Goal: Information Seeking & Learning: Learn about a topic

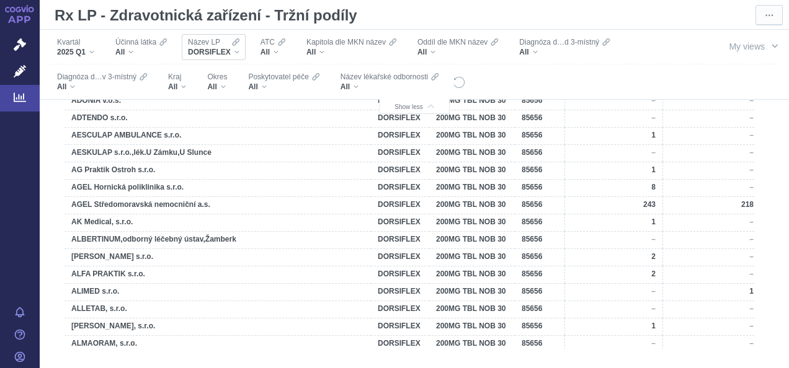
click at [241, 50] on div "Název LP DORSIFLEX" at bounding box center [214, 47] width 64 height 26
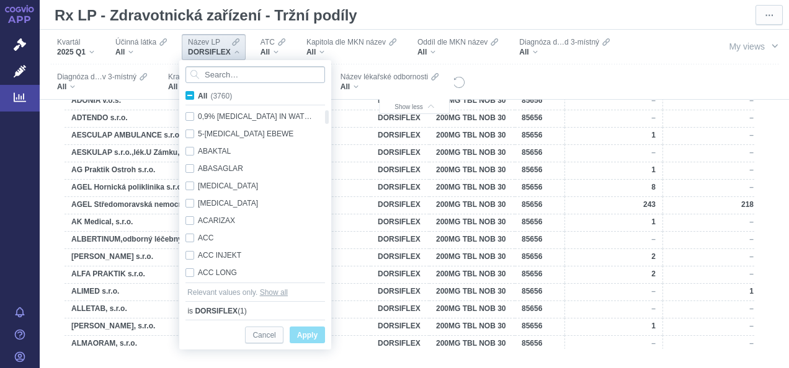
click at [239, 74] on input "Search attribute values" at bounding box center [255, 74] width 140 height 17
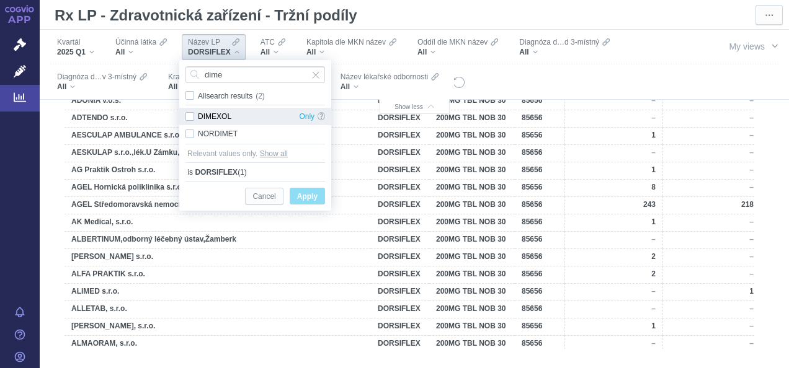
type input "dime"
click at [191, 117] on div "DIMEXOL Only" at bounding box center [255, 116] width 152 height 17
checkbox input "true"
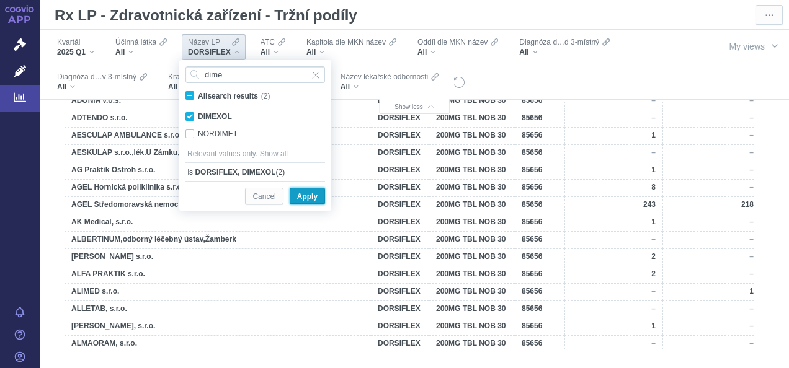
click at [308, 197] on span "Apply" at bounding box center [307, 197] width 20 height 16
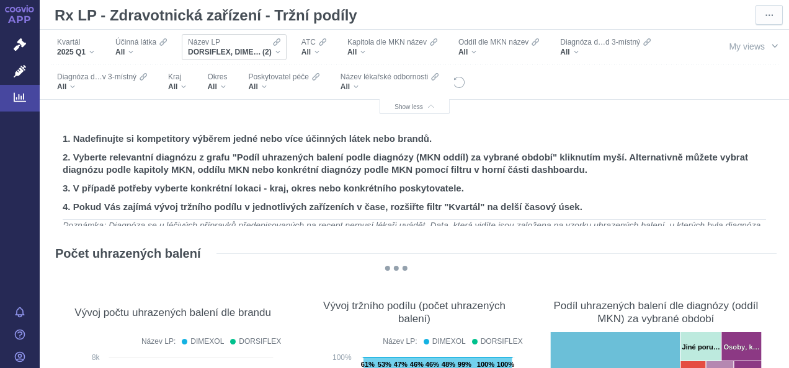
click at [275, 50] on div "DORSIFLEX, DIMEXOL (2)" at bounding box center [234, 52] width 92 height 10
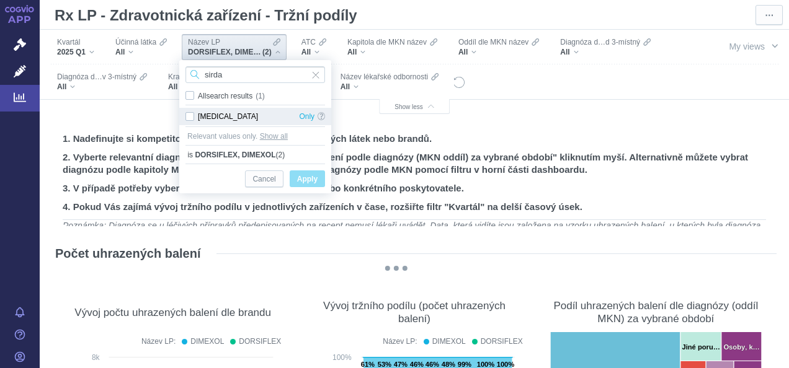
type input "sirda"
click at [188, 117] on div "[MEDICAL_DATA] Only" at bounding box center [255, 116] width 152 height 17
checkbox input "true"
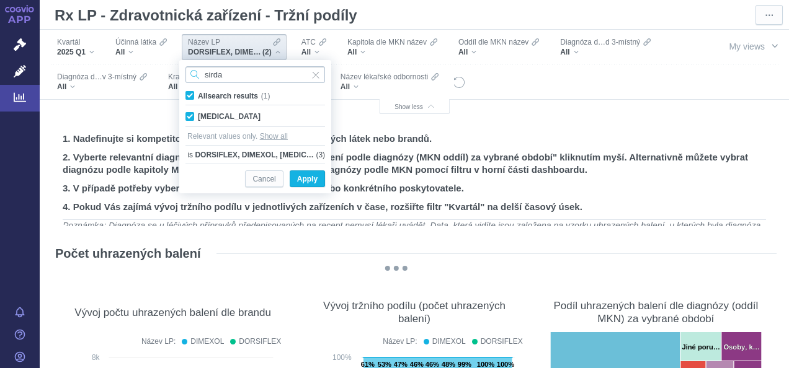
click at [244, 74] on input "sirda" at bounding box center [255, 74] width 140 height 17
type input "s"
type input "mydocalm"
click at [190, 117] on div "MYDOCALM Only" at bounding box center [255, 116] width 152 height 17
checkbox input "true"
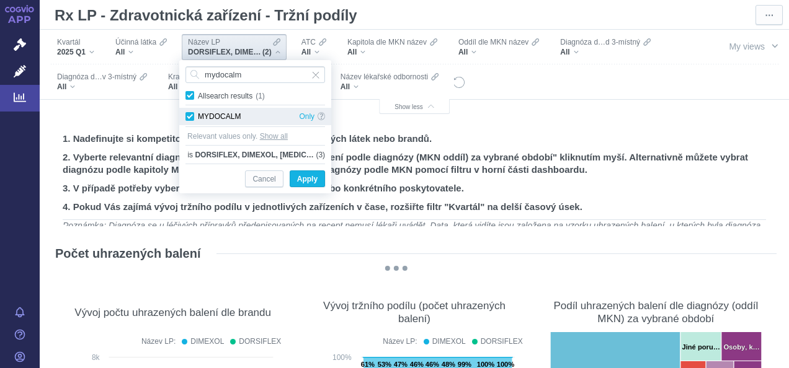
checkbox input "true"
click at [317, 181] on span "Apply" at bounding box center [307, 180] width 20 height 16
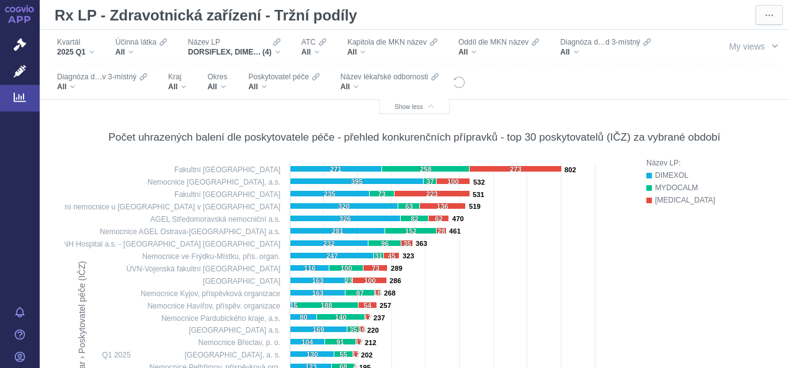
scroll to position [449, 0]
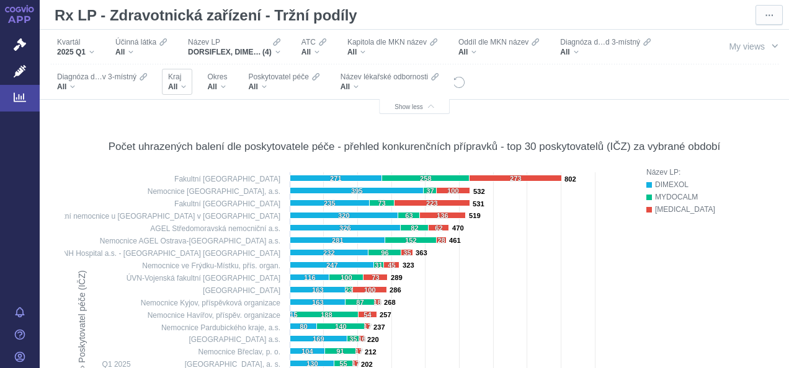
click at [185, 88] on div "All" at bounding box center [177, 87] width 18 height 10
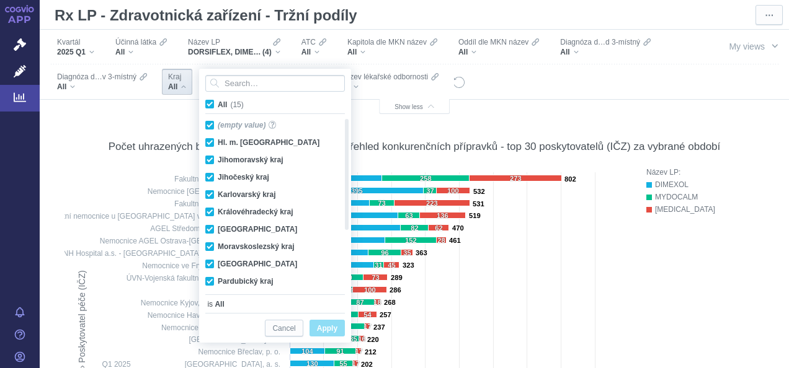
click at [218, 100] on span "All (15)" at bounding box center [231, 104] width 26 height 9
click at [218, 100] on input "All (15)" at bounding box center [222, 102] width 8 height 8
checkbox input "false"
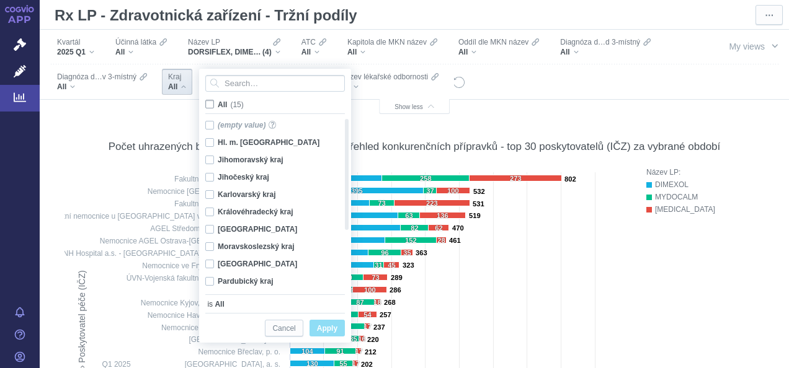
checkbox input "false"
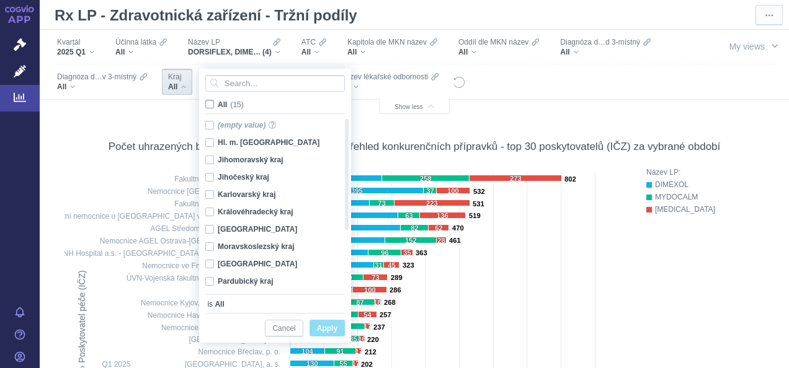
checkbox input "false"
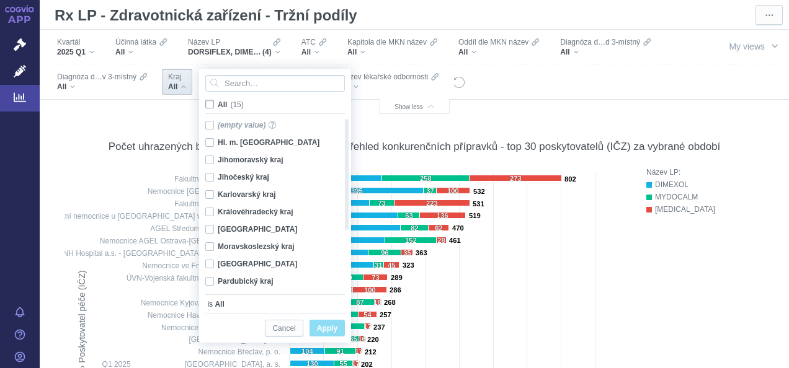
checkbox input "false"
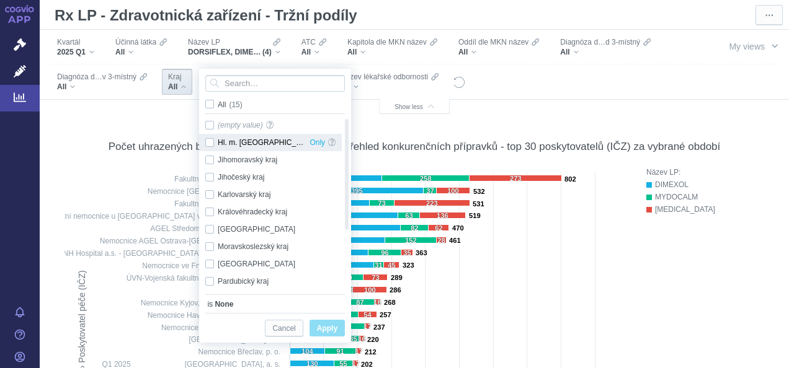
click at [210, 141] on div "Hl. m. [GEOGRAPHIC_DATA] Only" at bounding box center [270, 142] width 143 height 17
checkbox input "true"
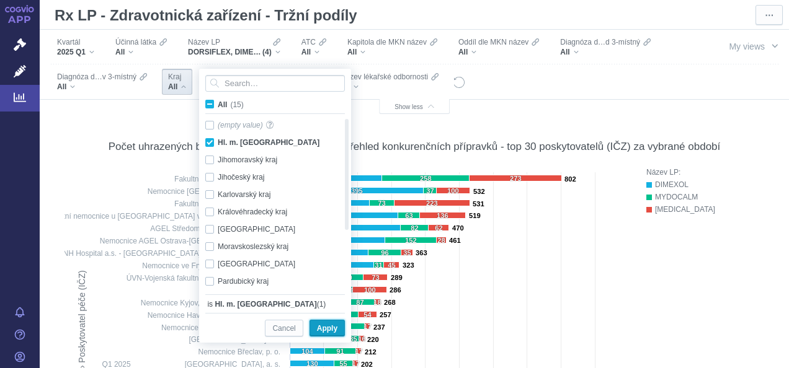
click at [324, 329] on span "Apply" at bounding box center [327, 329] width 20 height 16
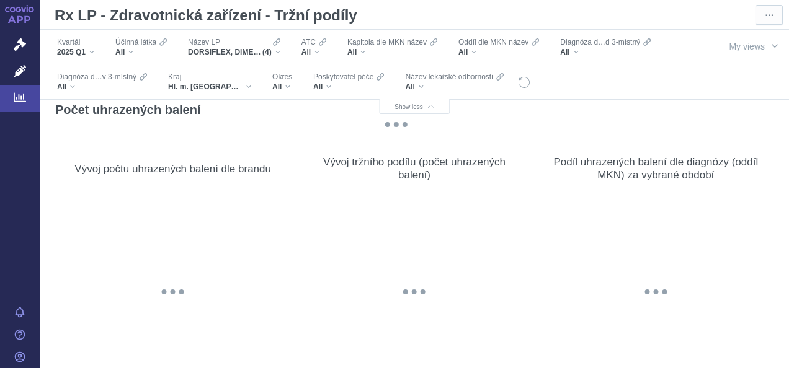
scroll to position [0, 0]
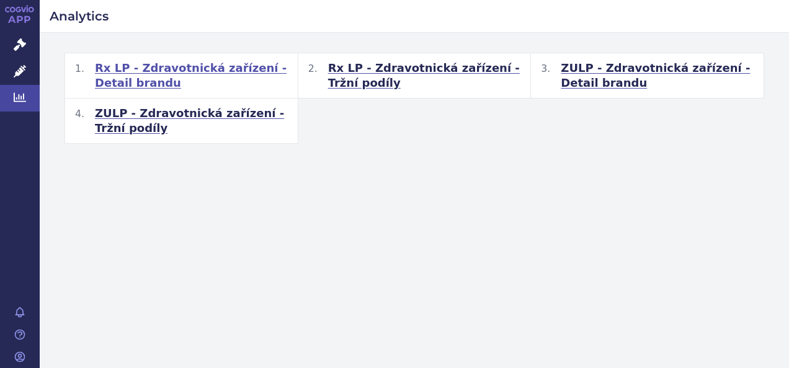
click at [260, 72] on span "Rx LP - Zdravotnická zařízení - Detail brandu" at bounding box center [191, 76] width 193 height 30
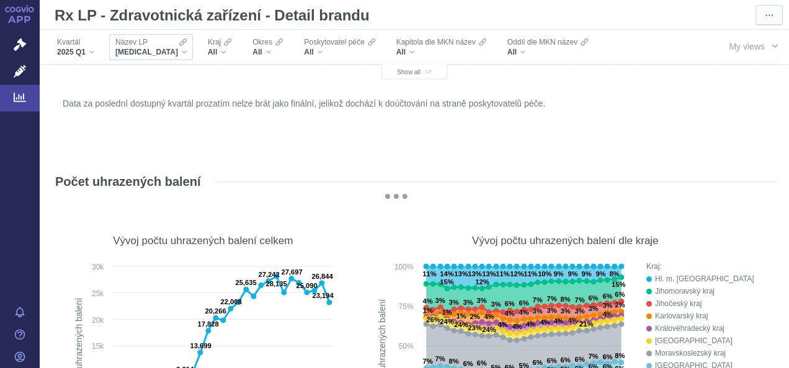
click at [157, 50] on div "[MEDICAL_DATA]" at bounding box center [150, 52] width 71 height 10
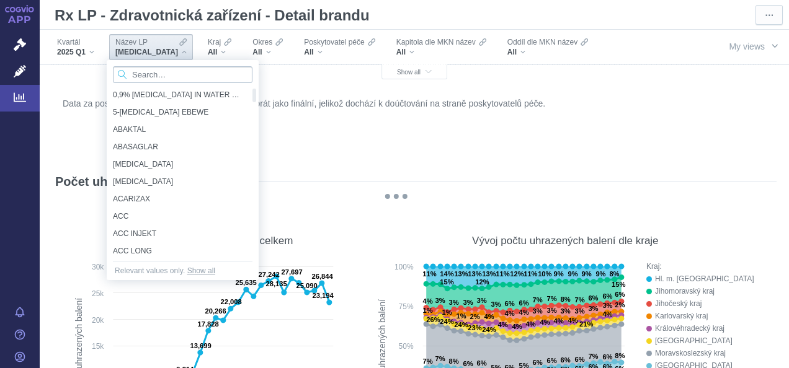
click at [164, 73] on input "Search attribute values" at bounding box center [183, 74] width 140 height 17
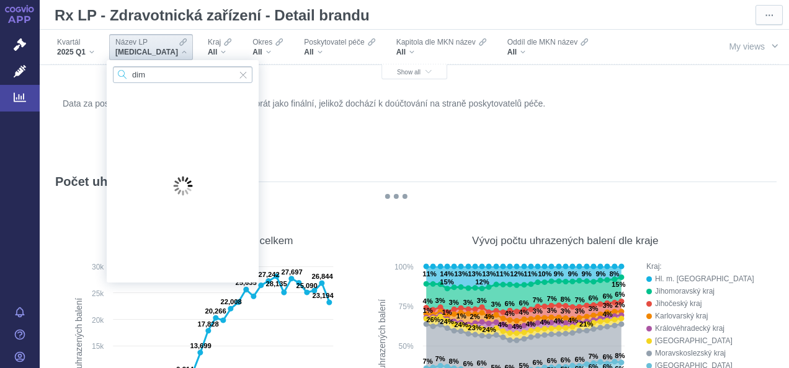
type input "dime"
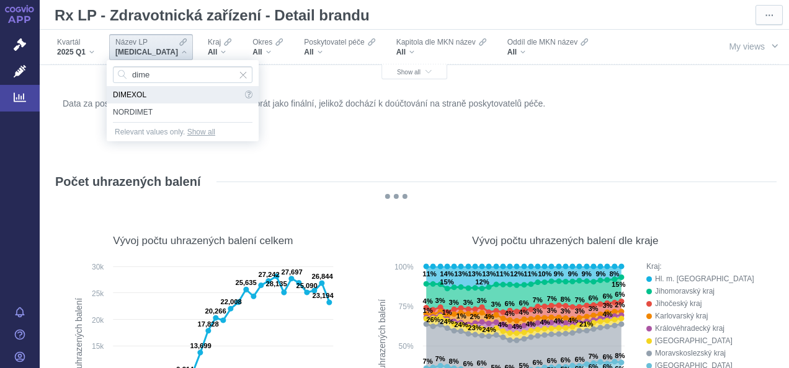
click at [133, 96] on span "DIMEXOL" at bounding box center [177, 94] width 129 height 17
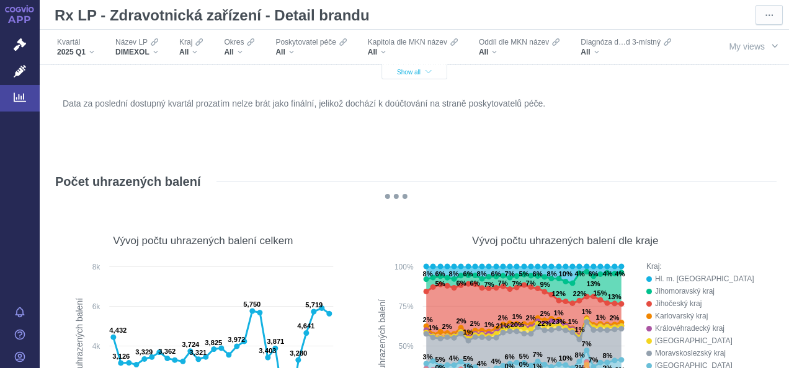
click at [416, 73] on span "Show all" at bounding box center [414, 72] width 35 height 7
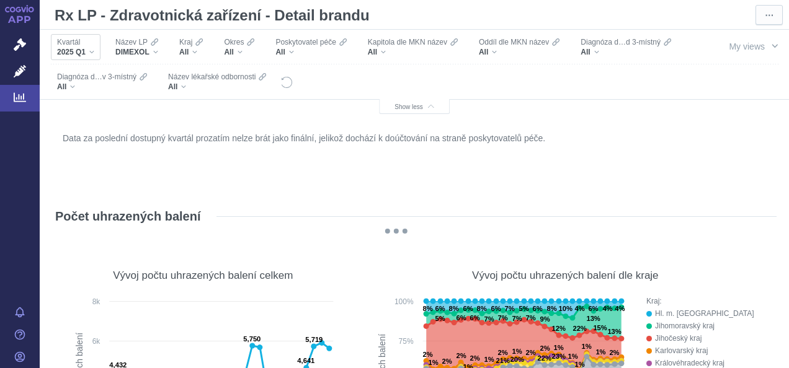
click at [85, 53] on span "2025 Q1" at bounding box center [71, 52] width 29 height 10
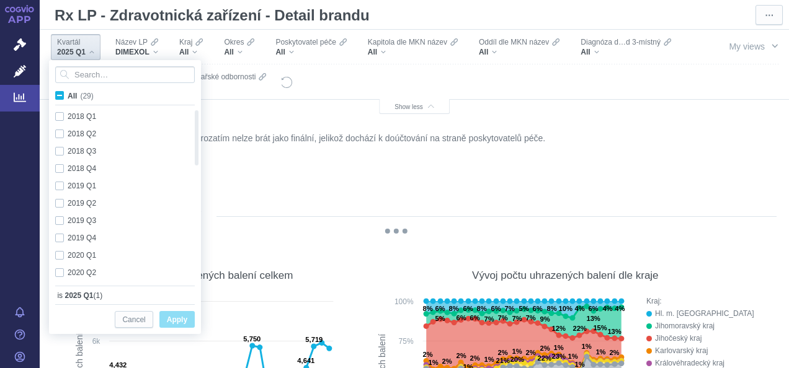
click at [68, 97] on span "All (29)" at bounding box center [81, 96] width 26 height 9
click at [68, 97] on input "All (29)" at bounding box center [72, 93] width 8 height 8
checkbox input "true"
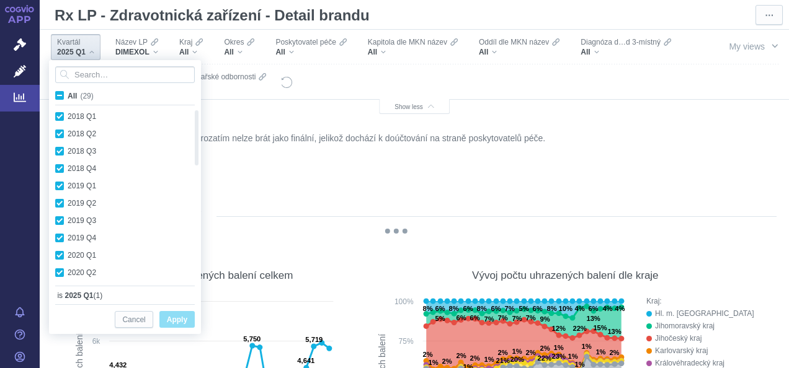
checkbox input "true"
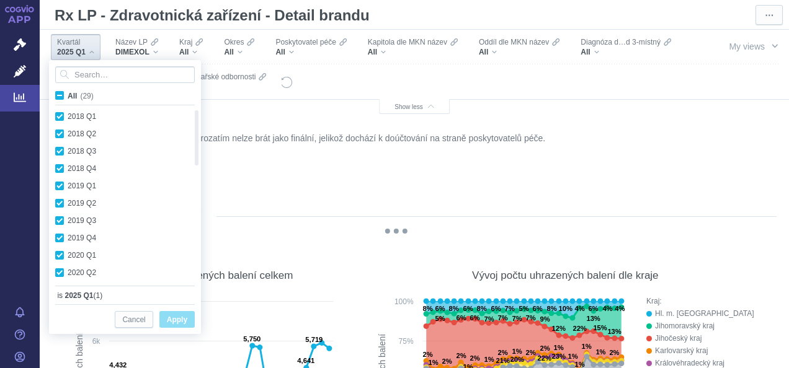
checkbox input "true"
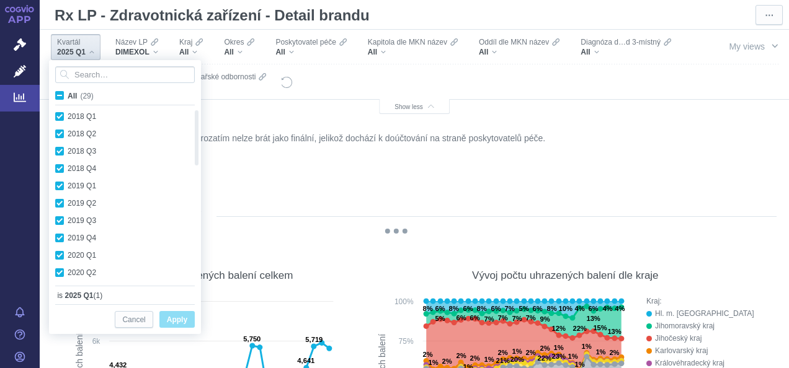
checkbox input "true"
click at [68, 97] on span "All (29)" at bounding box center [81, 96] width 26 height 9
click at [68, 97] on input "All (29)" at bounding box center [72, 93] width 8 height 8
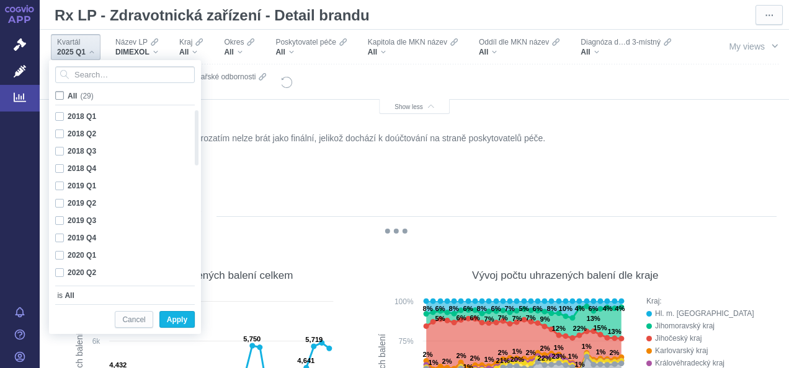
checkbox input "false"
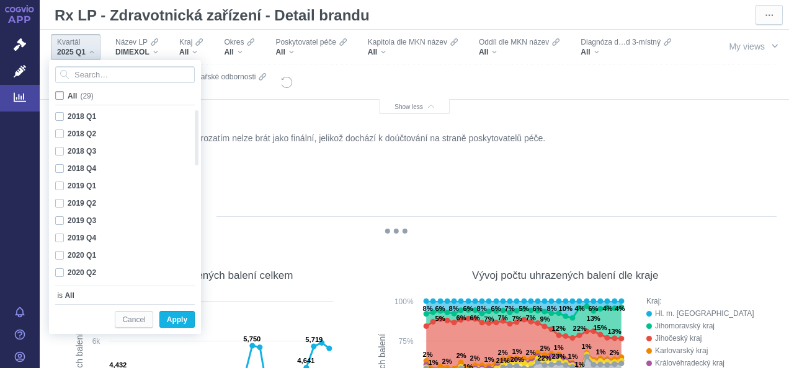
checkbox input "false"
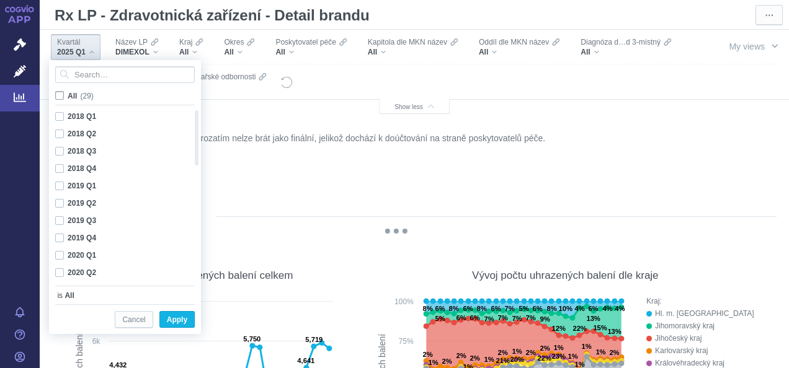
checkbox input "false"
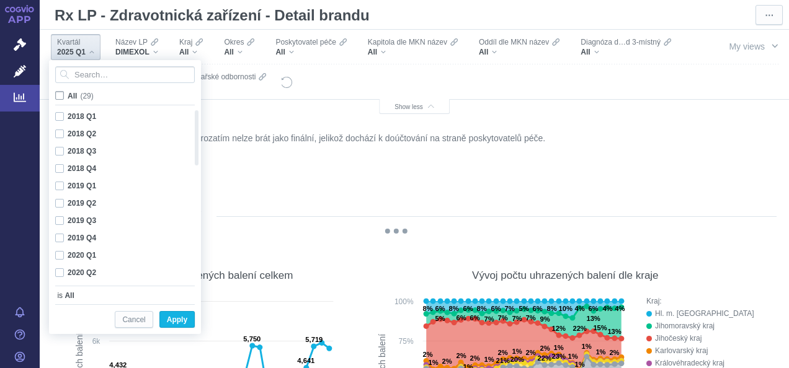
checkbox input "false"
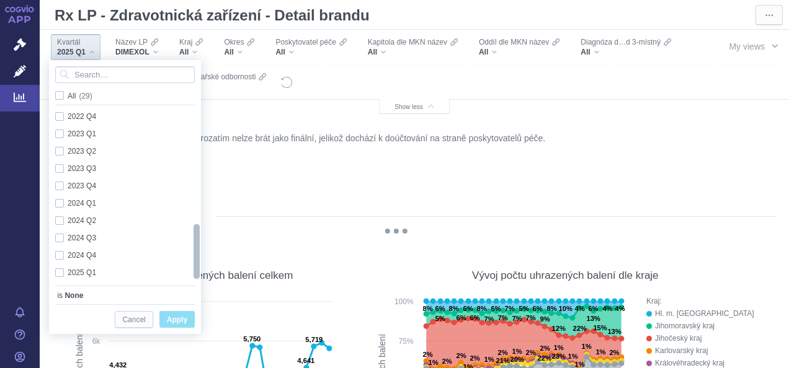
drag, startPoint x: 197, startPoint y: 133, endPoint x: 182, endPoint y: 290, distance: 156.9
click at [182, 290] on div "All (29) 2020 Q1 Only 2020 Q2 Only 2020 Q3 Only 2020 Q4 Only 2021 Q1 Only 2021 …" at bounding box center [125, 182] width 152 height 244
click at [63, 272] on div "2025 Q1 Only" at bounding box center [120, 272] width 143 height 17
checkbox input "true"
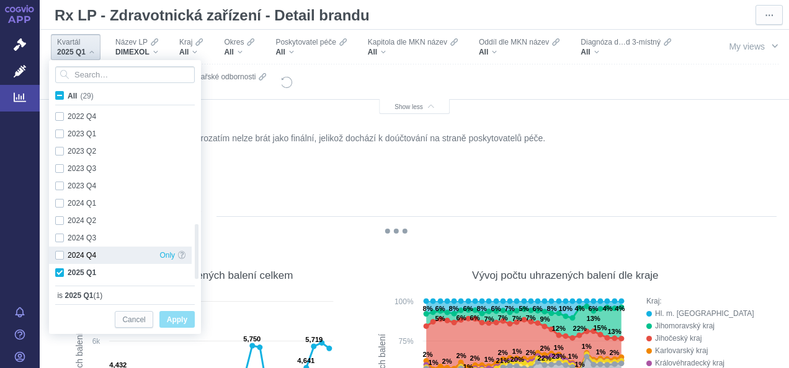
click at [60, 252] on div "2024 Q4 Only" at bounding box center [120, 255] width 143 height 17
checkbox input "true"
click at [169, 317] on span "Apply" at bounding box center [177, 320] width 20 height 16
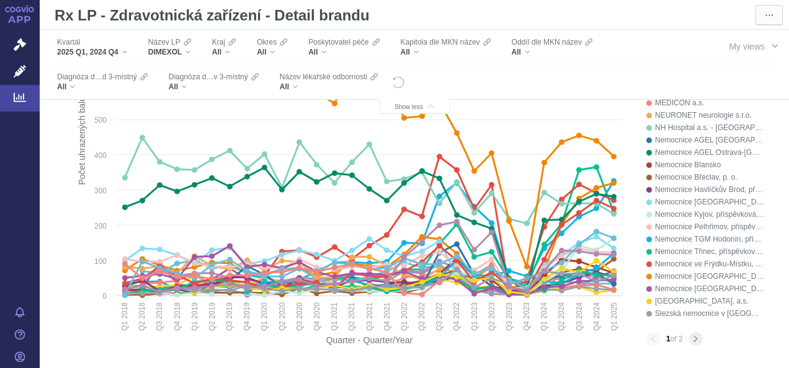
scroll to position [947, 0]
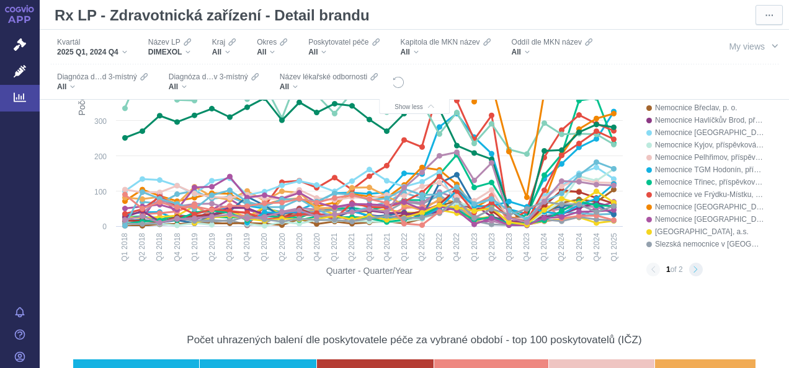
click at [690, 272] on button "Next page" at bounding box center [696, 270] width 14 height 14
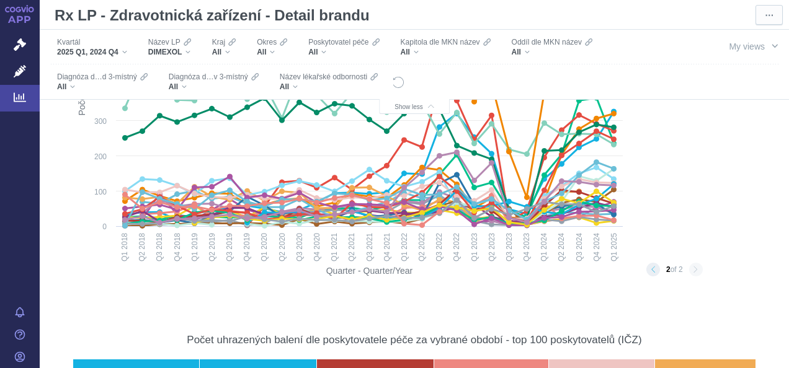
click at [646, 269] on button "Previous page" at bounding box center [653, 270] width 14 height 14
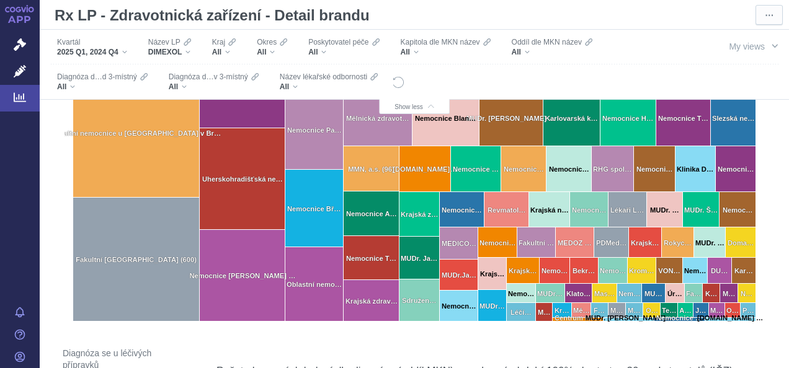
scroll to position [0, 0]
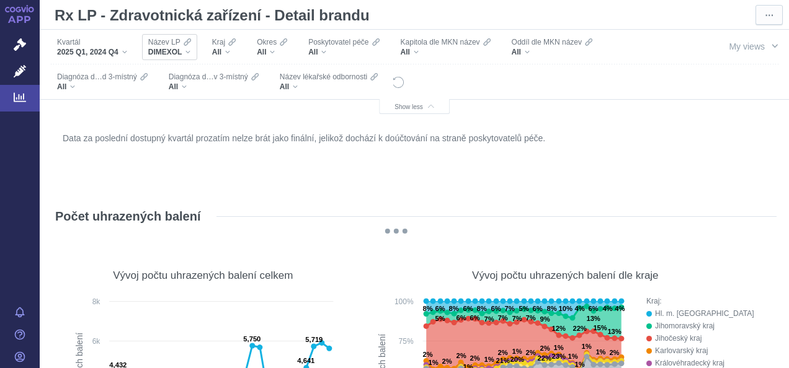
click at [185, 53] on div "DIMEXOL" at bounding box center [169, 52] width 43 height 10
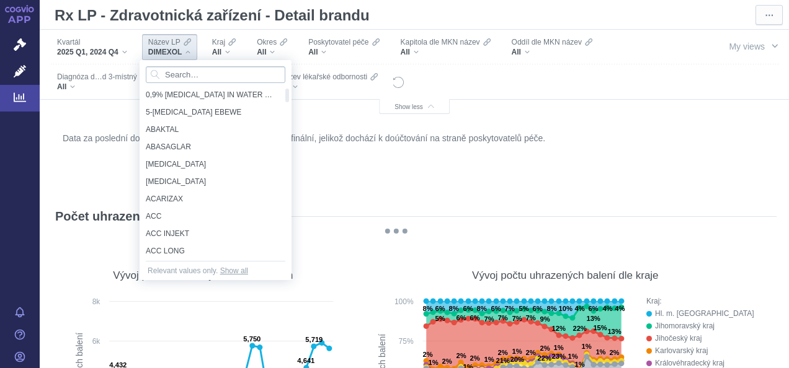
click at [182, 73] on input "Search attribute values" at bounding box center [216, 74] width 140 height 17
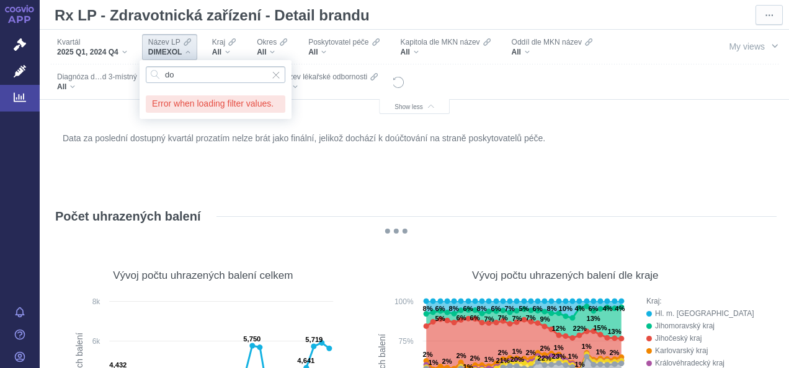
type input "d"
type input "dorsi"
